Goal: Information Seeking & Learning: Learn about a topic

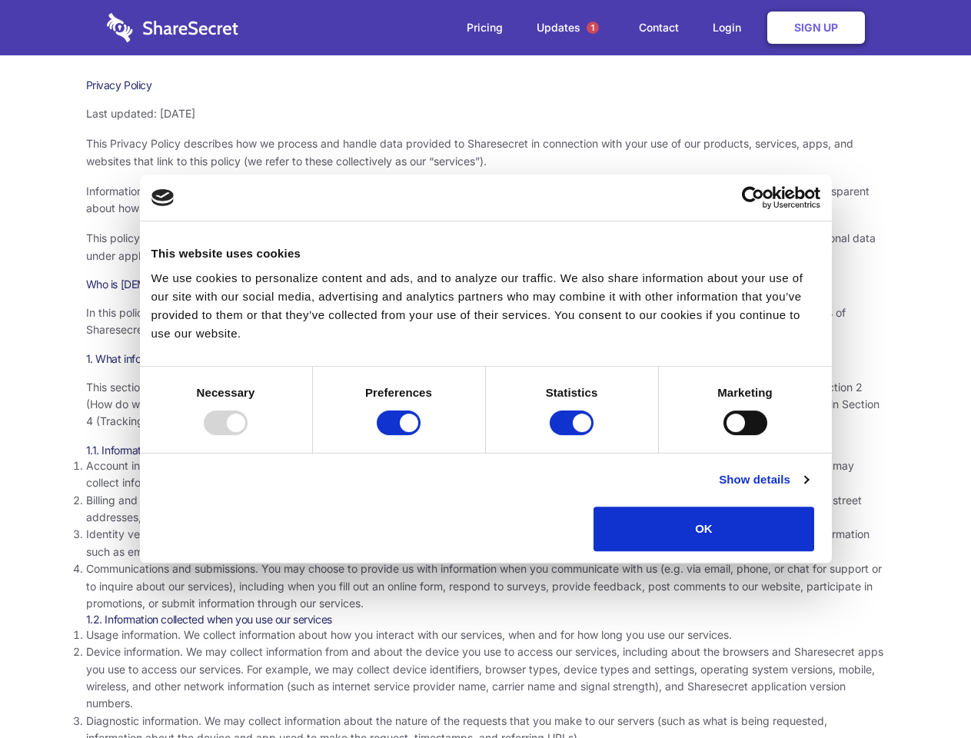
click at [248, 435] on div at bounding box center [226, 423] width 44 height 25
click at [421, 435] on input "Preferences" at bounding box center [399, 423] width 44 height 25
checkbox input "false"
click at [574, 435] on input "Statistics" at bounding box center [572, 423] width 44 height 25
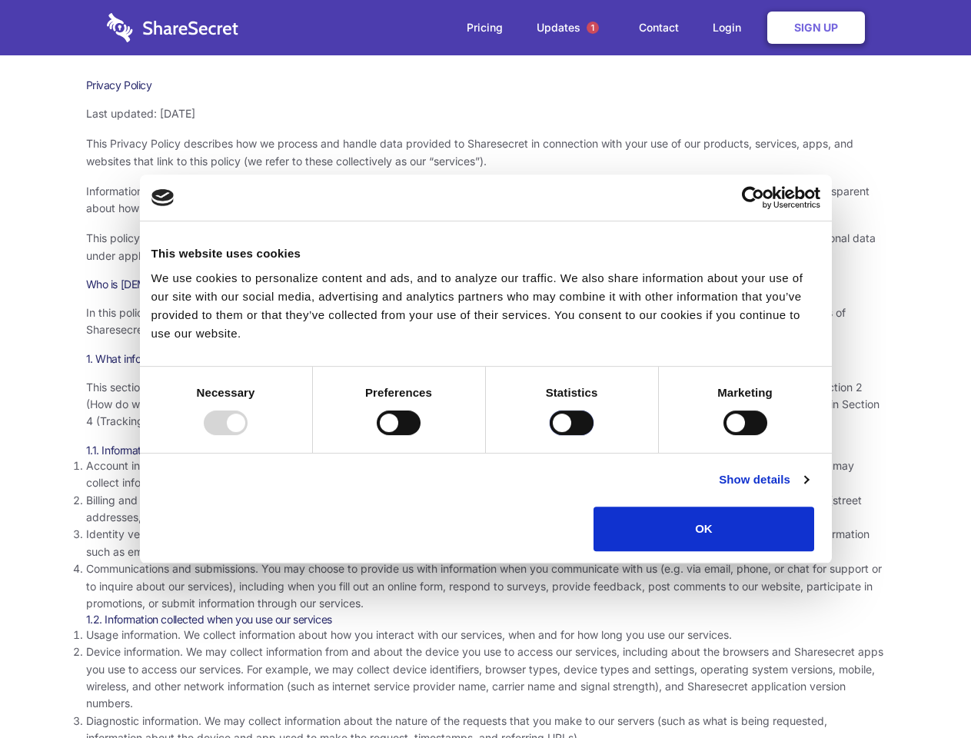
checkbox input "false"
click at [724, 435] on input "Marketing" at bounding box center [746, 423] width 44 height 25
checkbox input "true"
click at [808, 489] on link "Show details" at bounding box center [763, 480] width 89 height 18
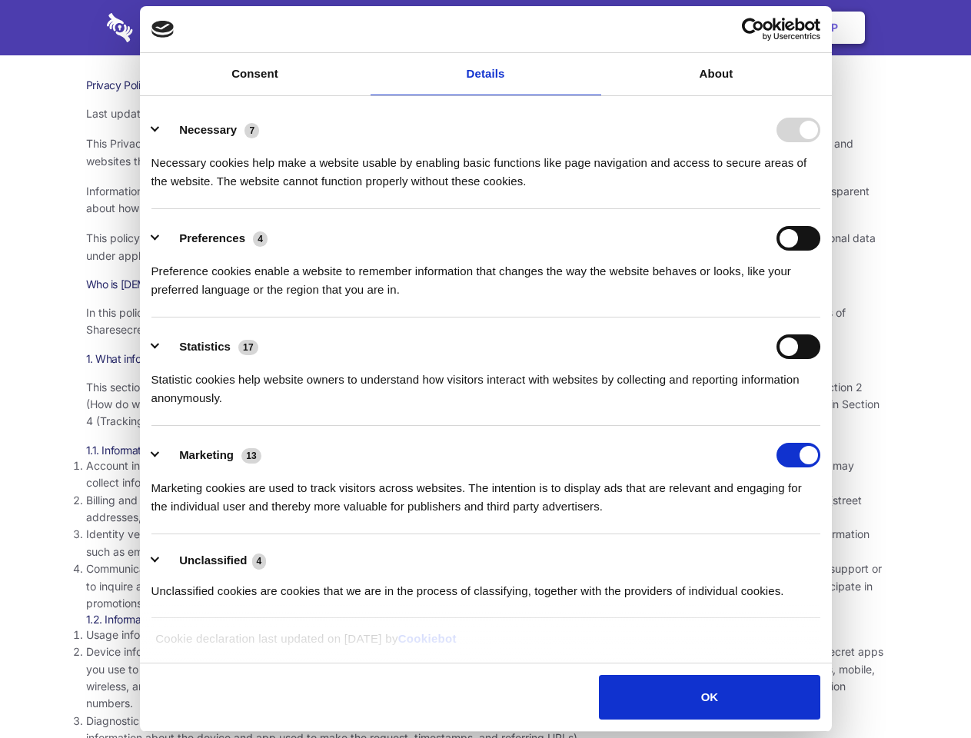
click at [850, 557] on li "Identity verification information. Some services require you to verify your ide…" at bounding box center [486, 543] width 800 height 35
click at [592, 28] on span "1" at bounding box center [593, 28] width 12 height 12
